Goal: Obtain resource: Download file/media

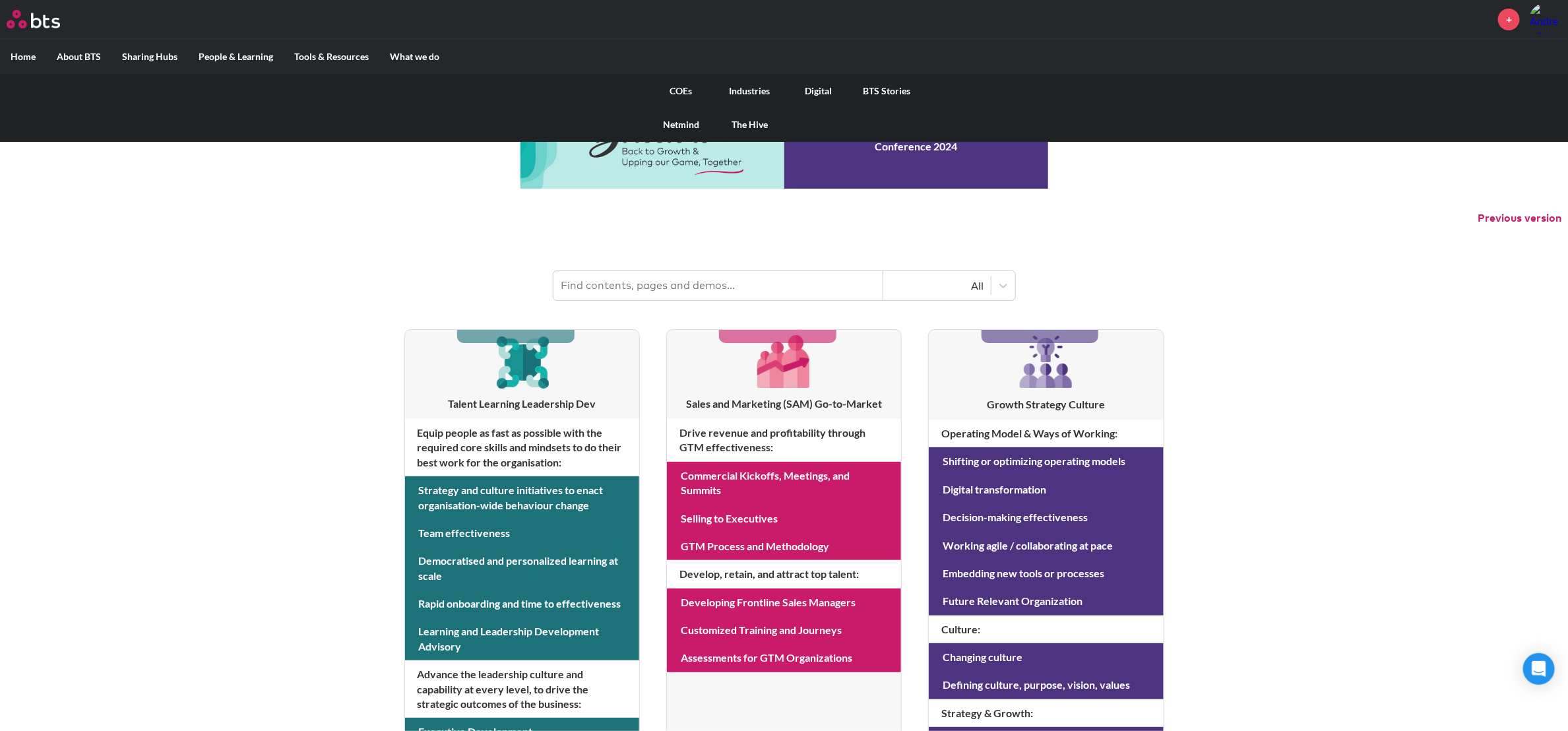
click at [673, 92] on link "COEs" at bounding box center [681, 91] width 68 height 34
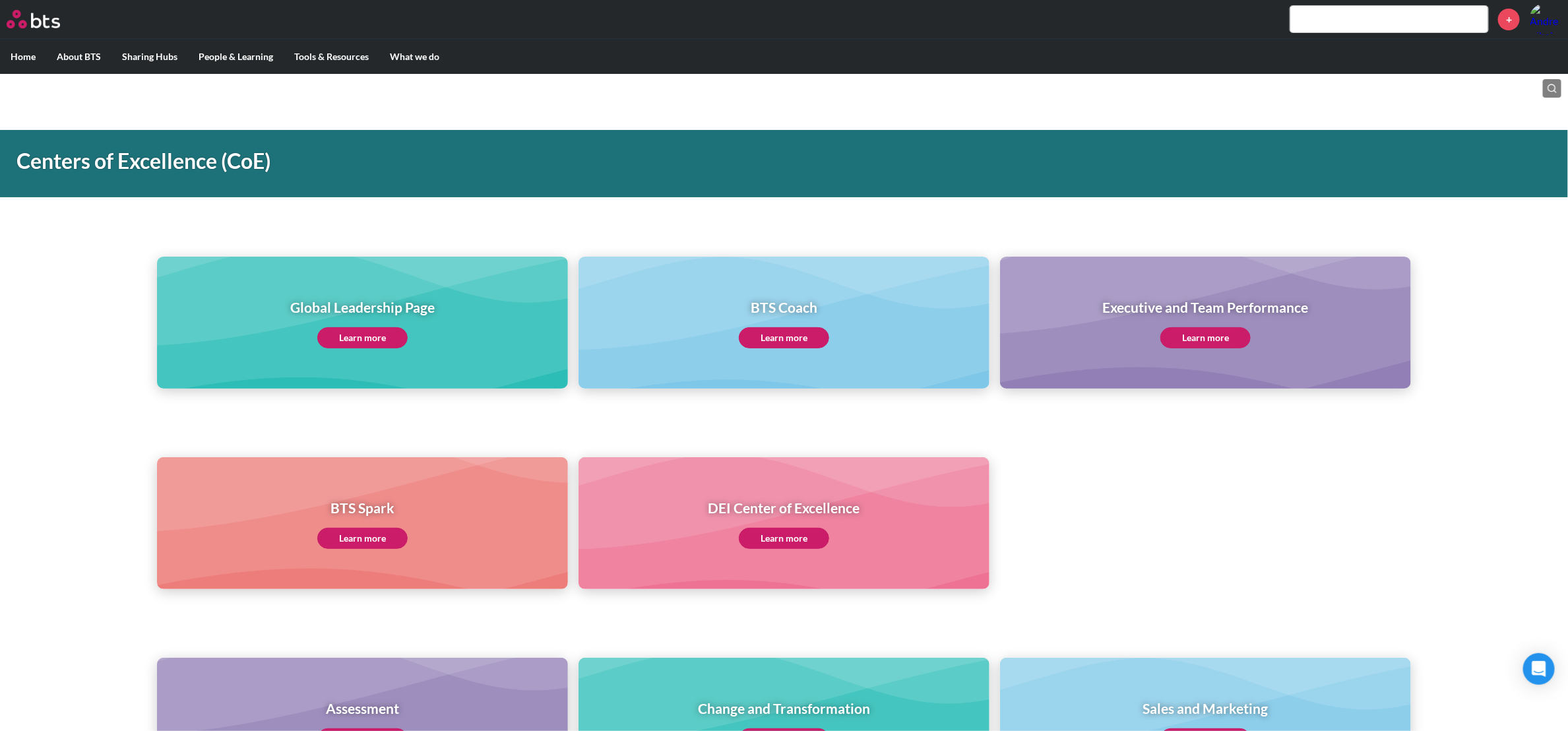
click at [1190, 341] on link "Learn more" at bounding box center [1205, 337] width 90 height 21
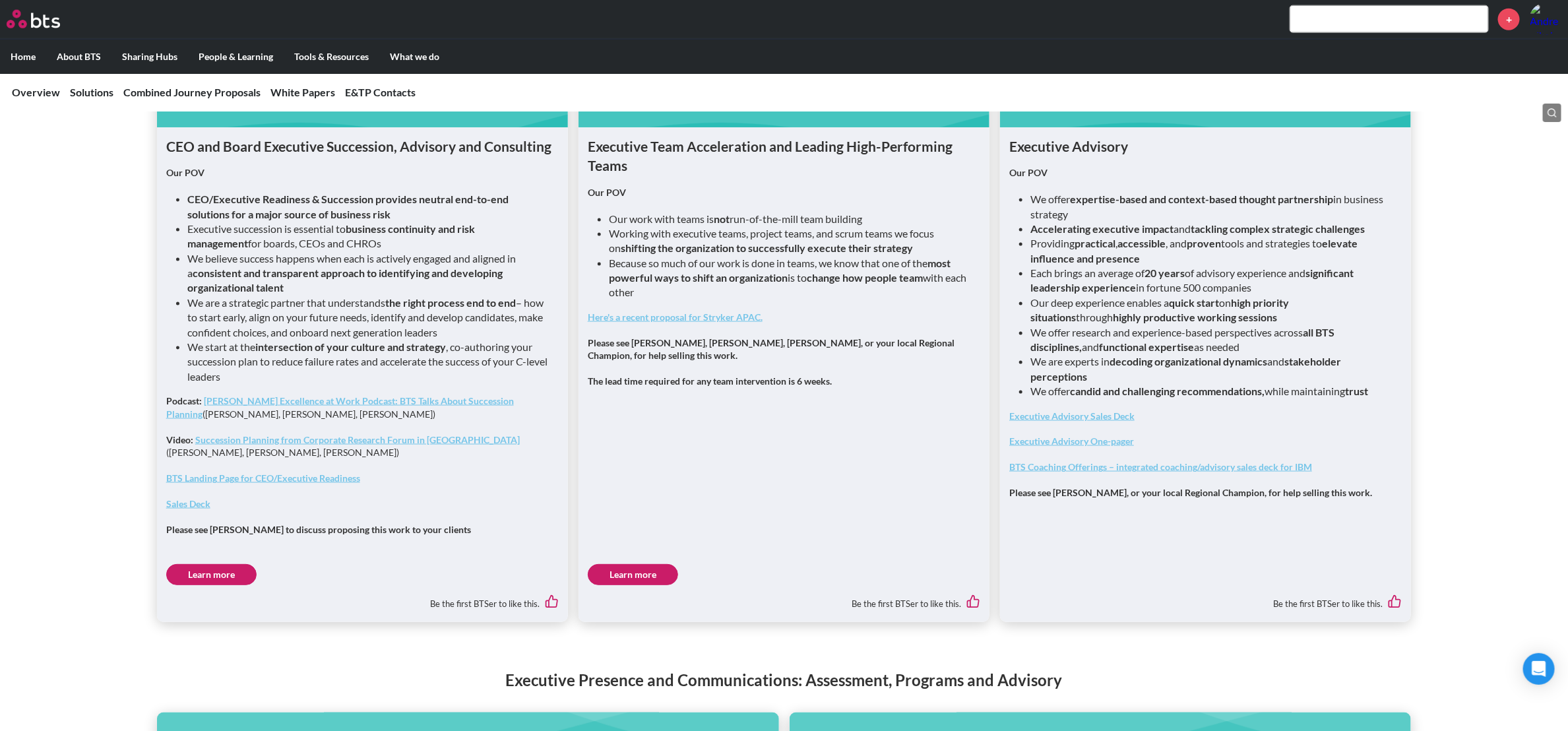
scroll to position [989, 0]
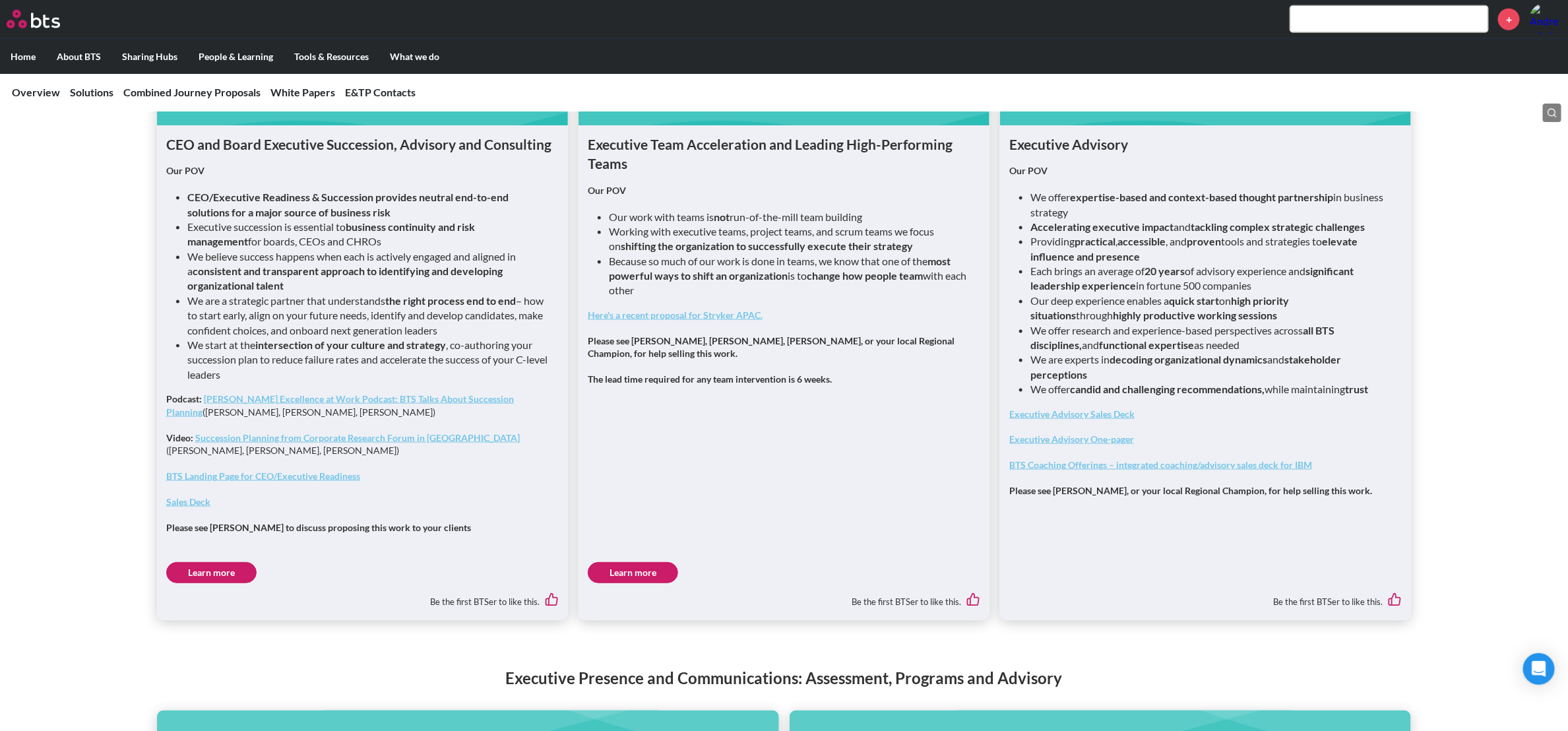
click at [1081, 441] on strong "Executive Advisory One-pager" at bounding box center [1071, 439] width 124 height 11
click at [1083, 412] on strong "Executive Advisory Sales Deck" at bounding box center [1071, 413] width 125 height 11
